Goal: Information Seeking & Learning: Learn about a topic

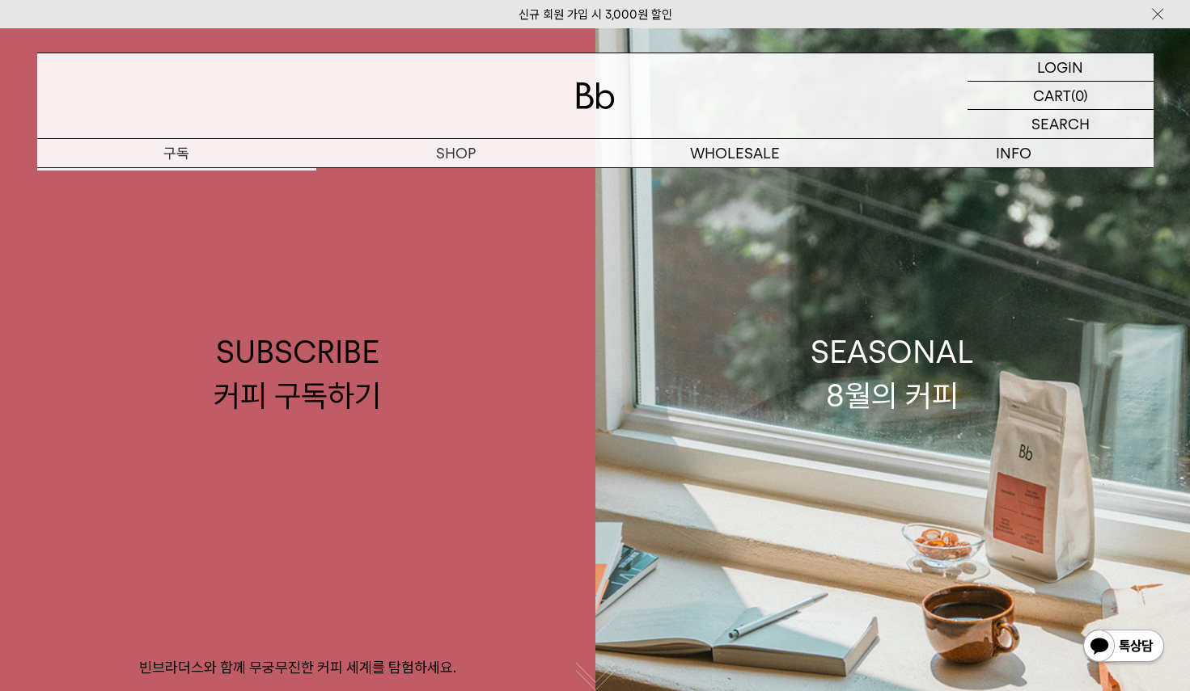
click at [209, 142] on p "구독" at bounding box center [176, 153] width 279 height 28
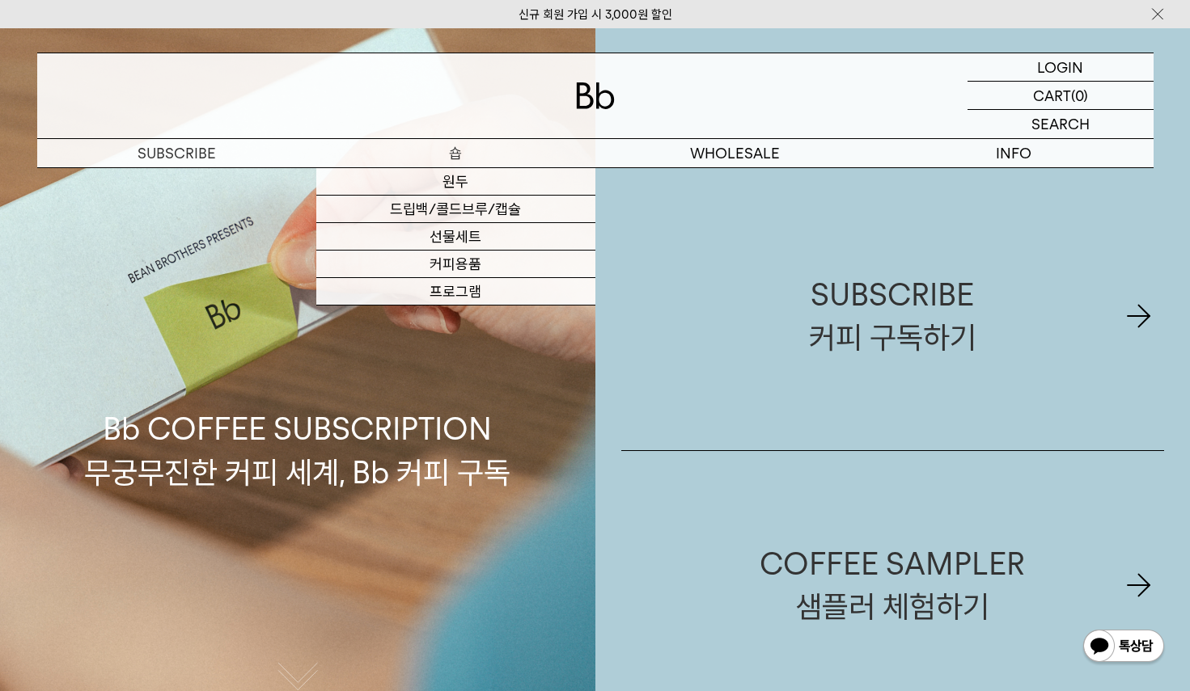
click at [427, 154] on p "숍" at bounding box center [455, 153] width 279 height 28
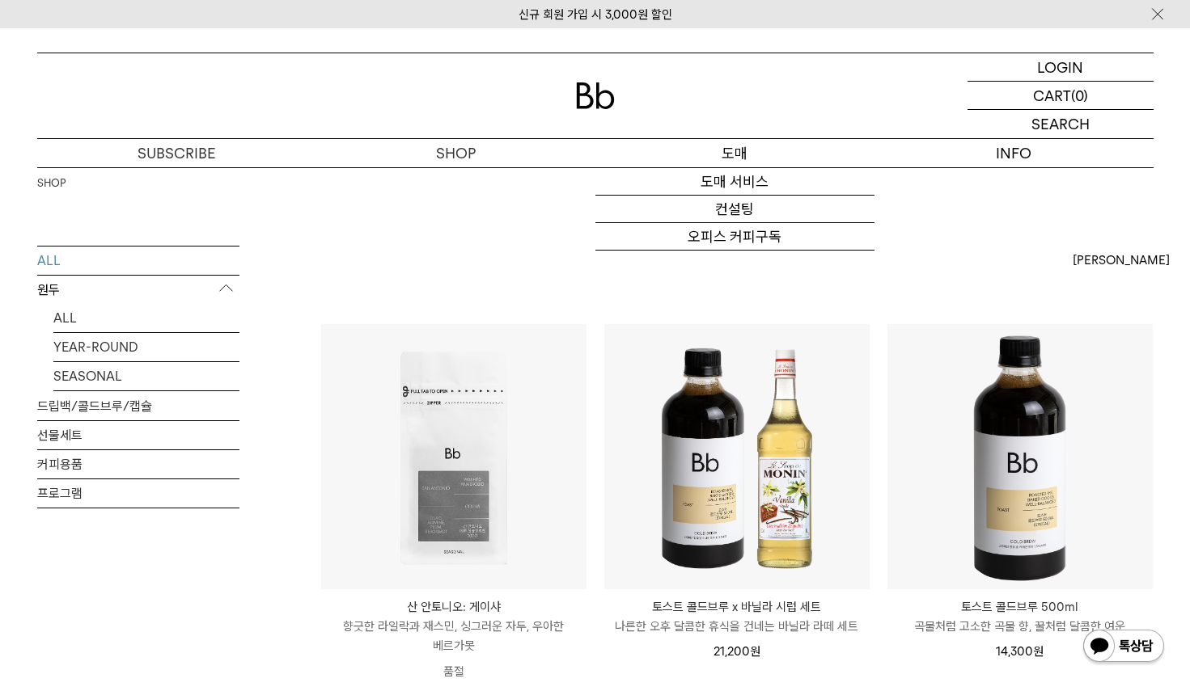
click at [738, 147] on p "도매" at bounding box center [734, 153] width 279 height 28
click at [749, 180] on link "도매 서비스" at bounding box center [734, 181] width 279 height 27
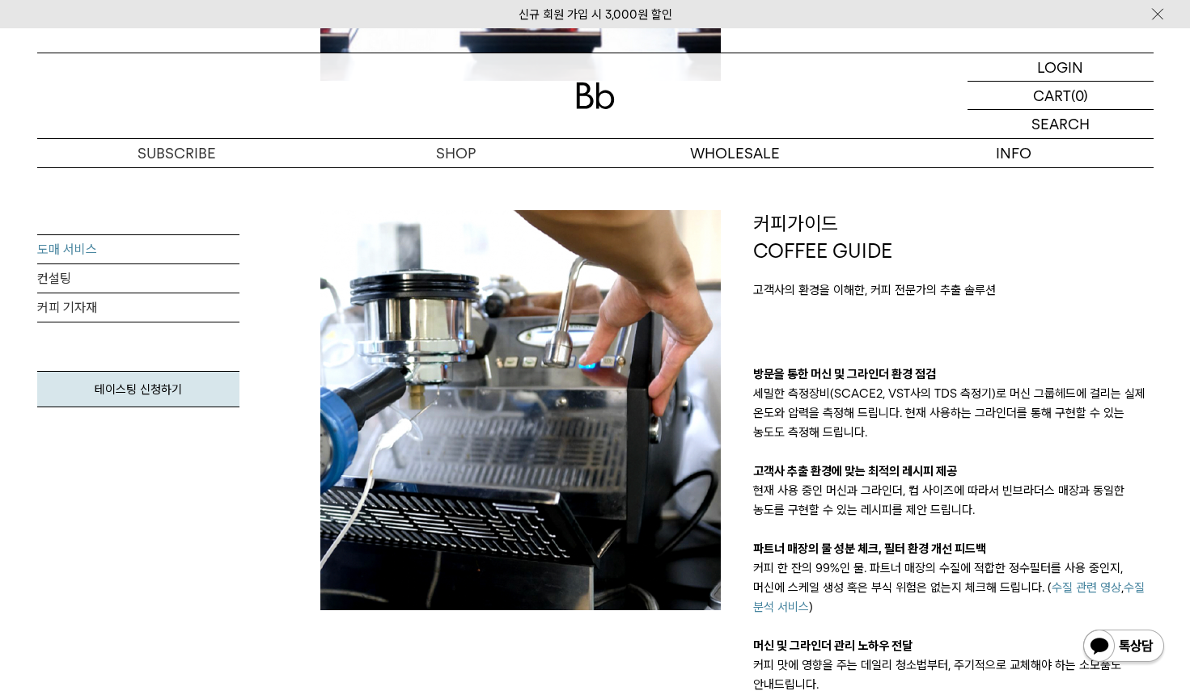
scroll to position [713, 0]
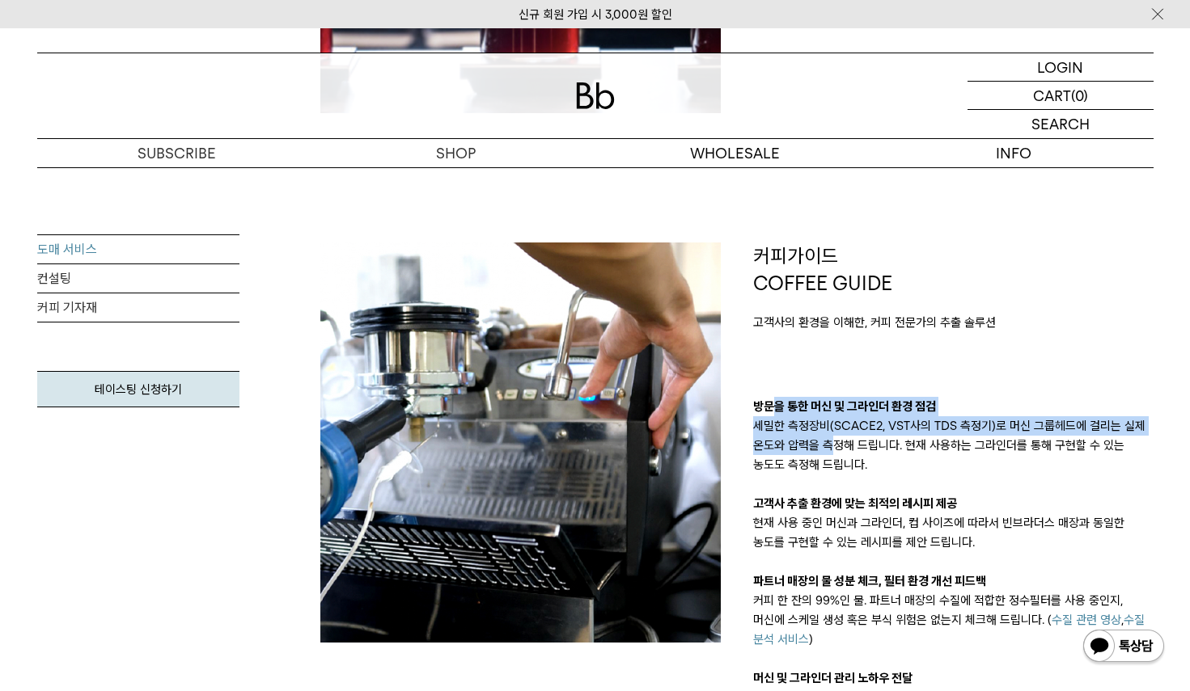
drag, startPoint x: 776, startPoint y: 409, endPoint x: 831, endPoint y: 453, distance: 70.2
click at [831, 451] on div "방문을 통한 머신 및 그라인더 환경 점검 세밀한 측정장비(SCACE2, VST사의 TDS 측정기)로 머신 그룹헤드에 걸리는 실제 온도와 압력을…" at bounding box center [953, 562] width 400 height 330
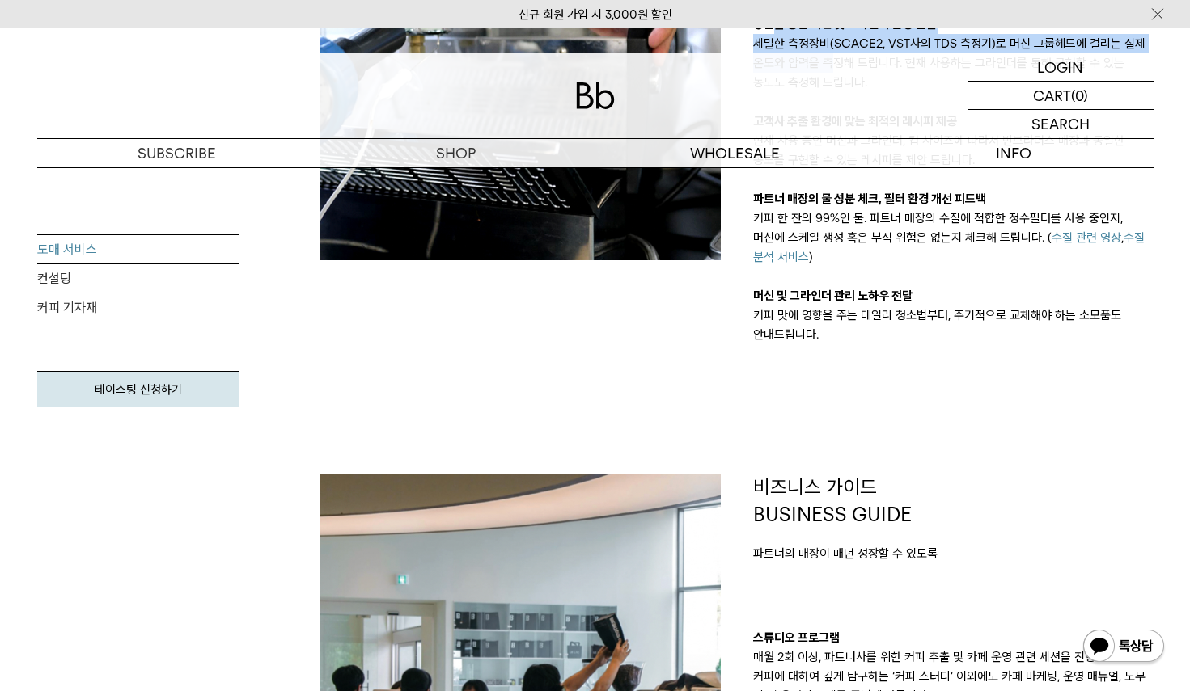
scroll to position [1456, 0]
